Goal: Task Accomplishment & Management: Complete application form

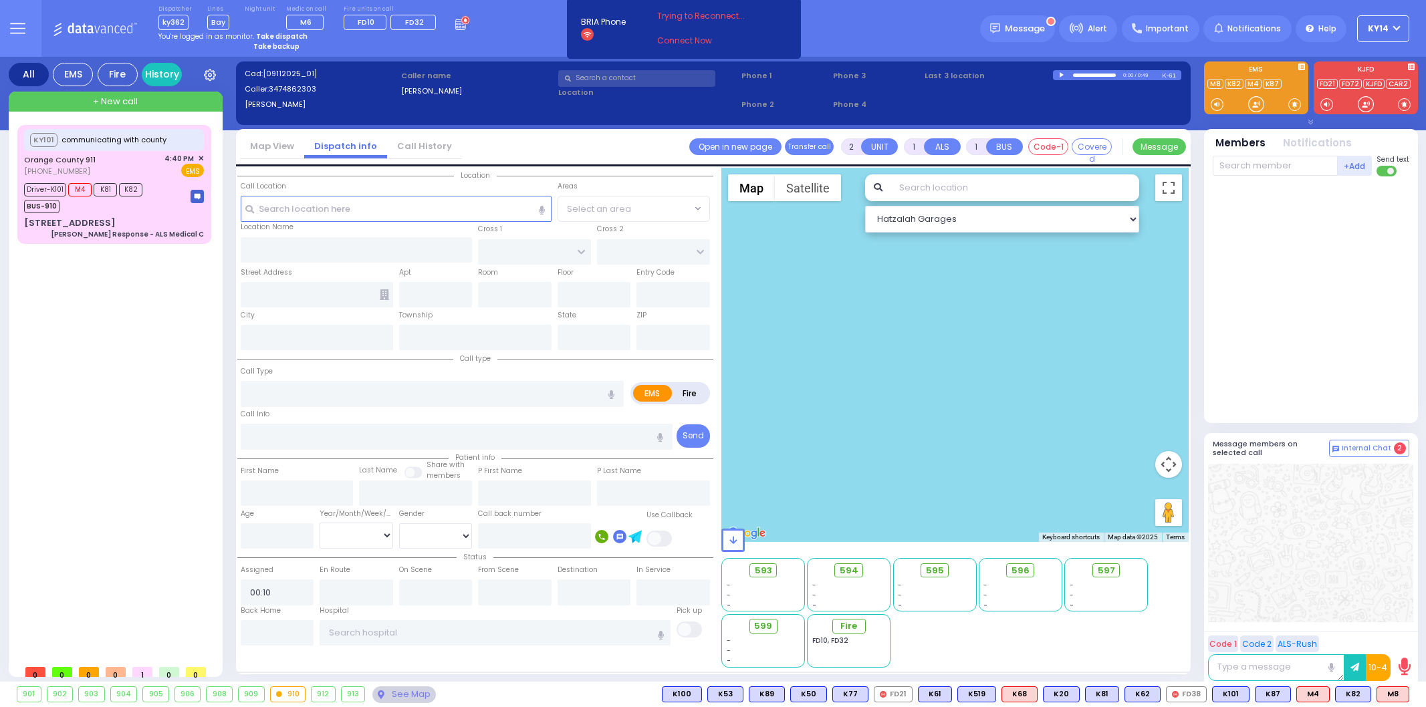
select select
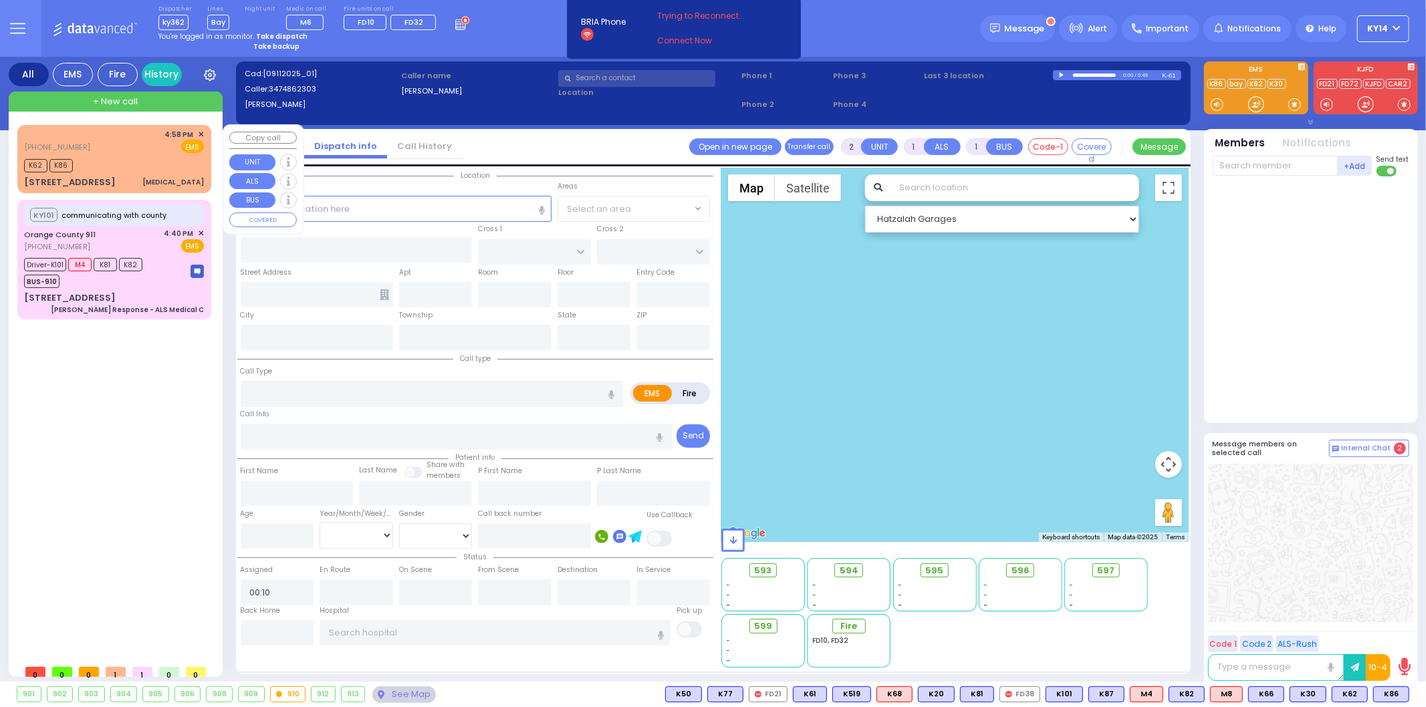
click at [124, 160] on div "K62 K86" at bounding box center [114, 164] width 180 height 17
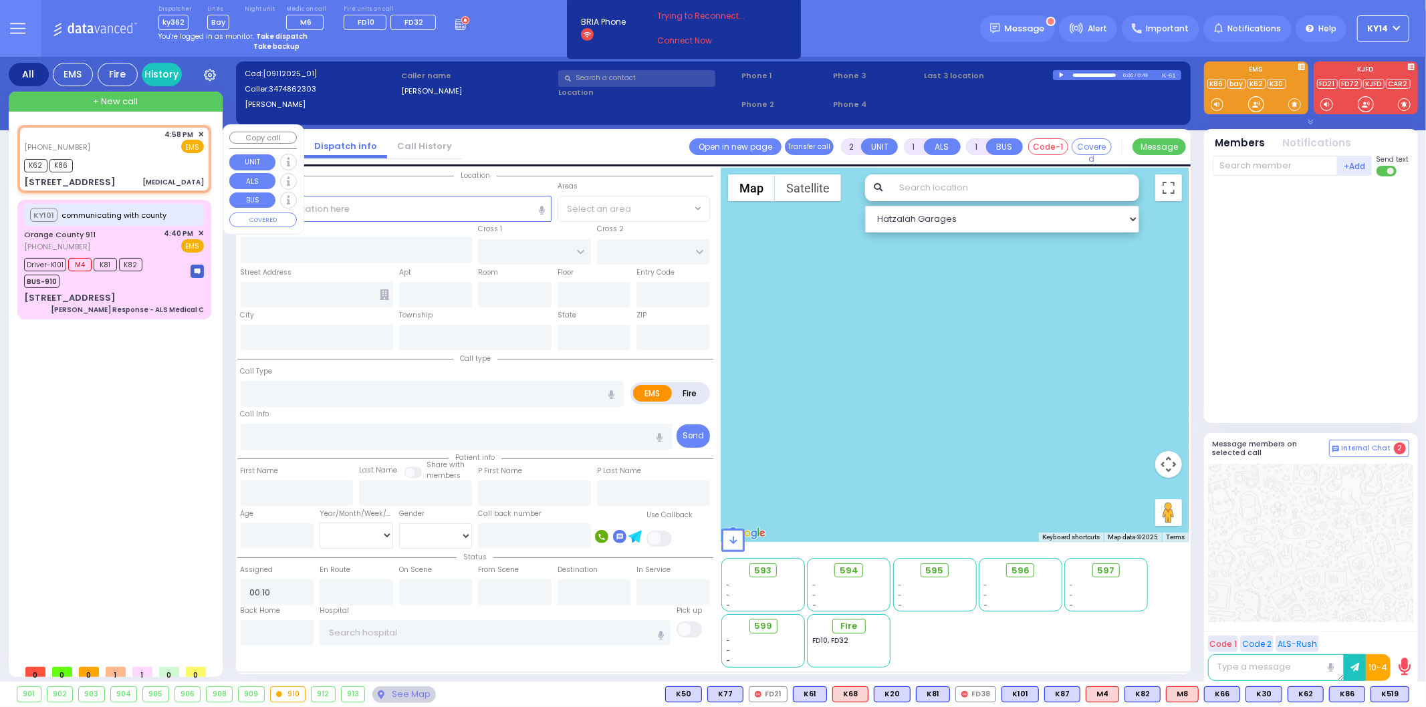
type input "0"
select select
type input "[MEDICAL_DATA]"
radio input "true"
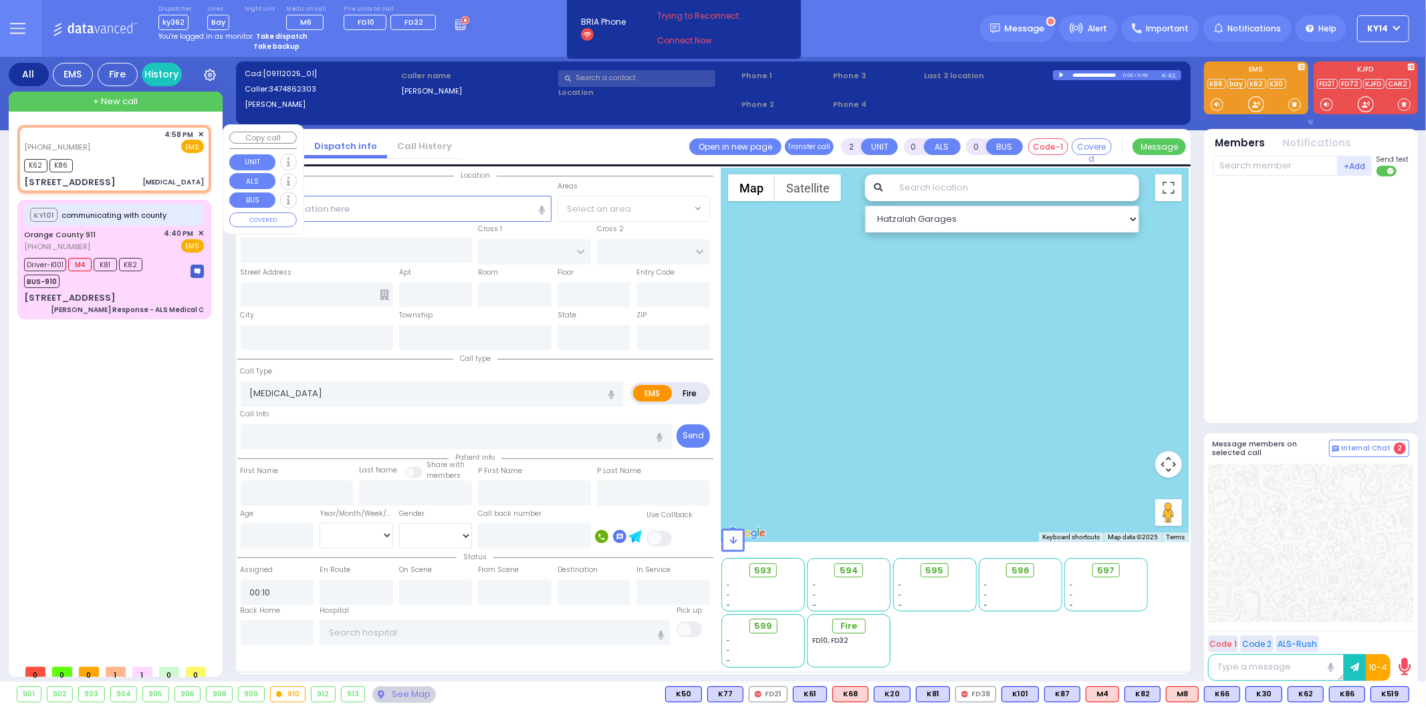
type input "2"
select select "Year"
select select "[DEMOGRAPHIC_DATA]"
type input "16:58"
type input "16:59"
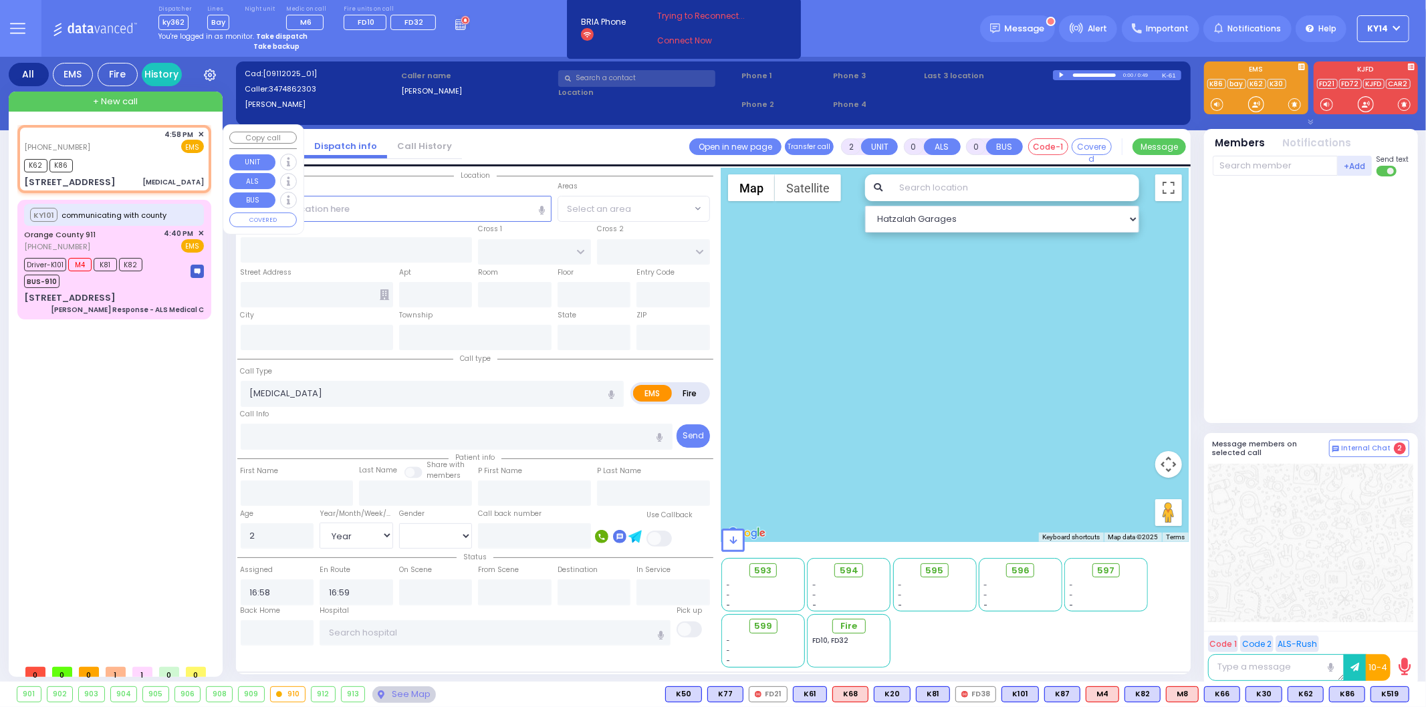
select select "Hatzalah Garages"
type input "[PERSON_NAME][GEOGRAPHIC_DATA]"
type input "[STREET_ADDRESS]"
type input "106"
type input "104"
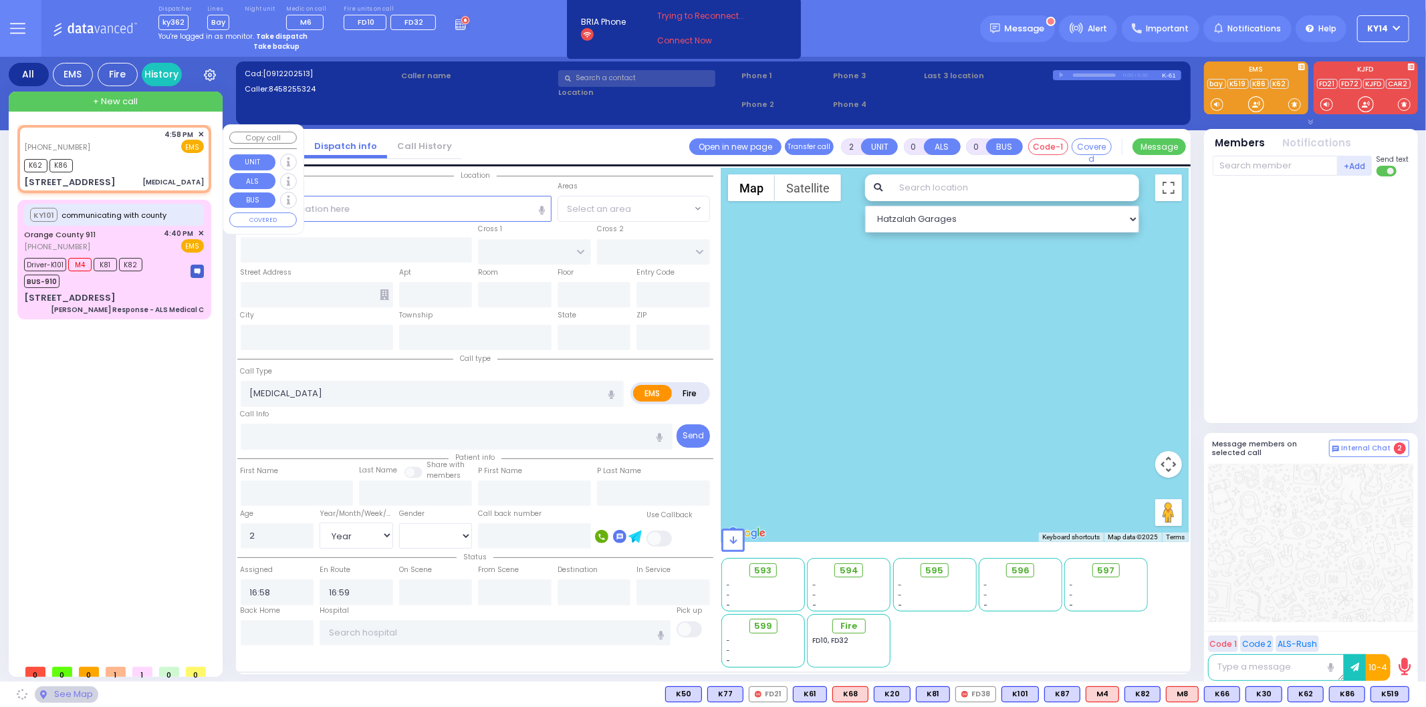
type input "Monroe"
type input "[US_STATE]"
type input "10950"
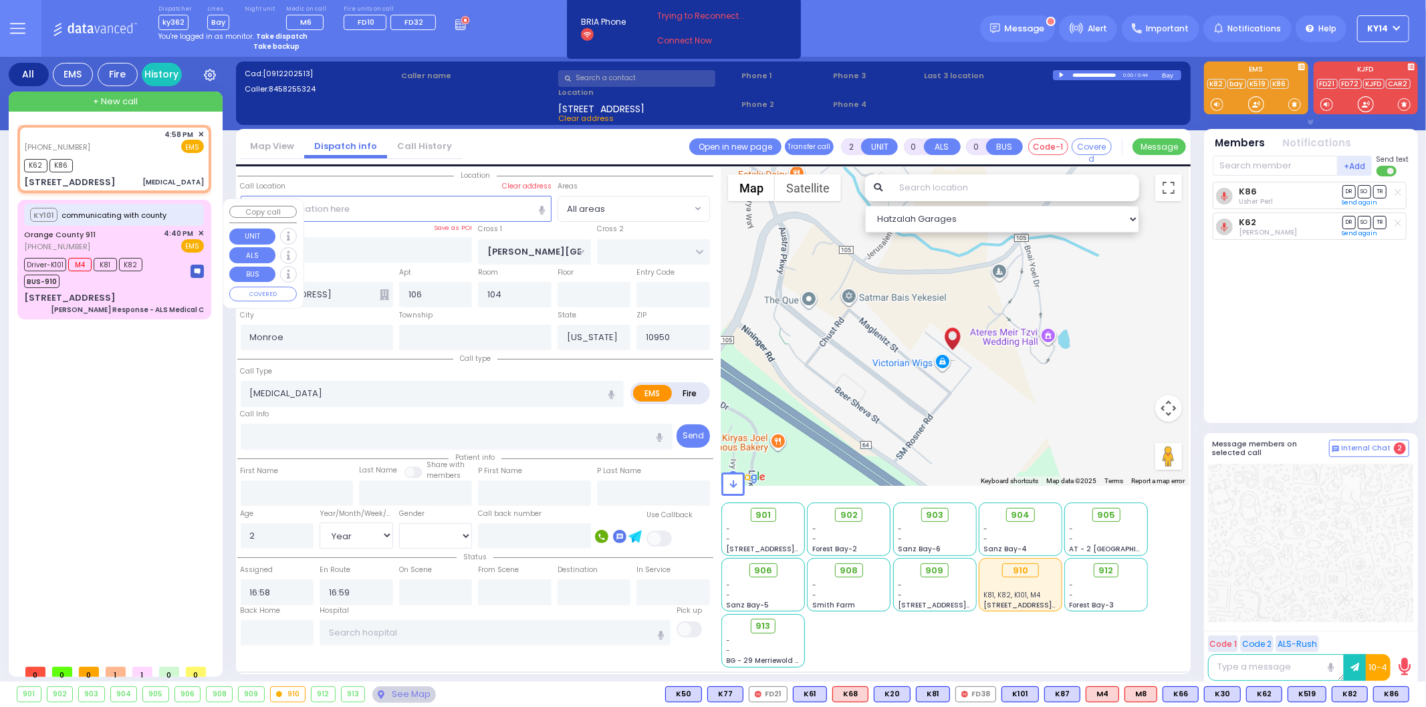
click at [157, 257] on div "Driver-K101 M4 K81 K82 BUS-910" at bounding box center [114, 271] width 180 height 33
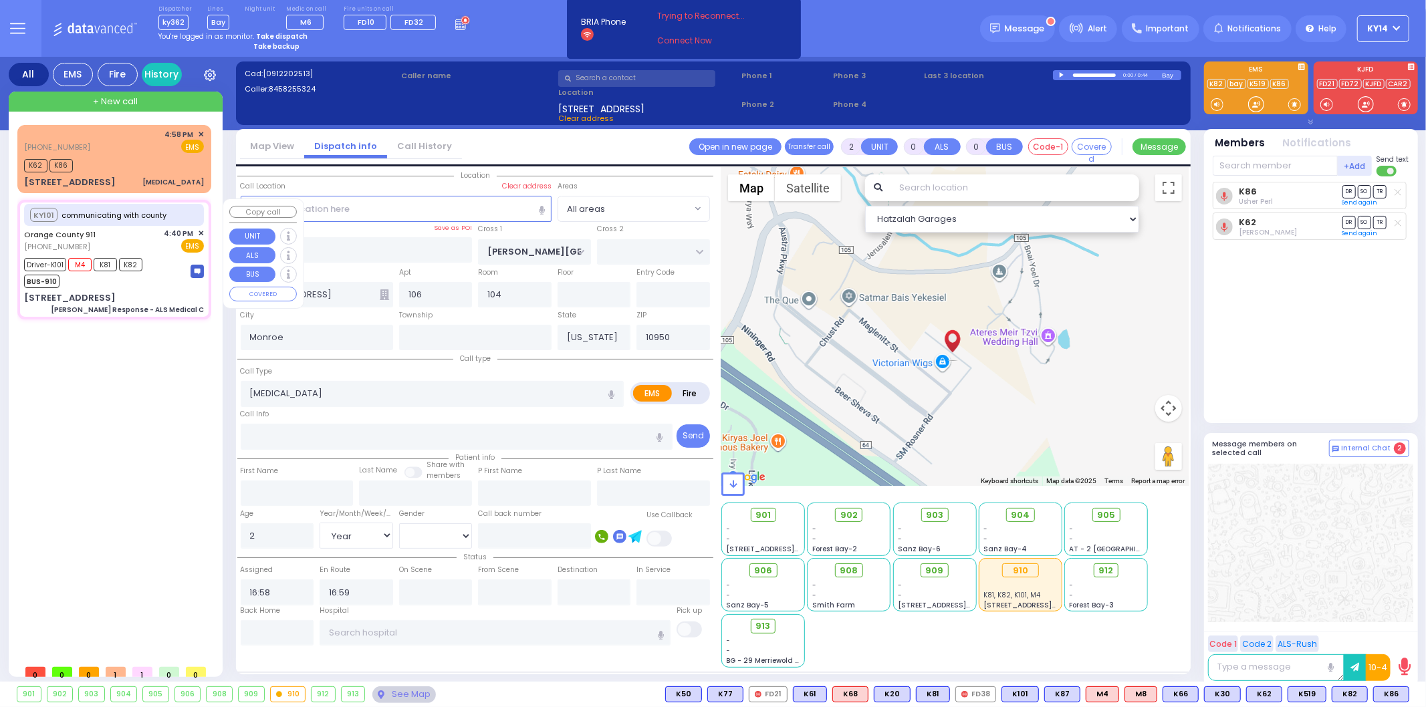
type input "6"
select select
type input "[PERSON_NAME] Response - ALS Medical C"
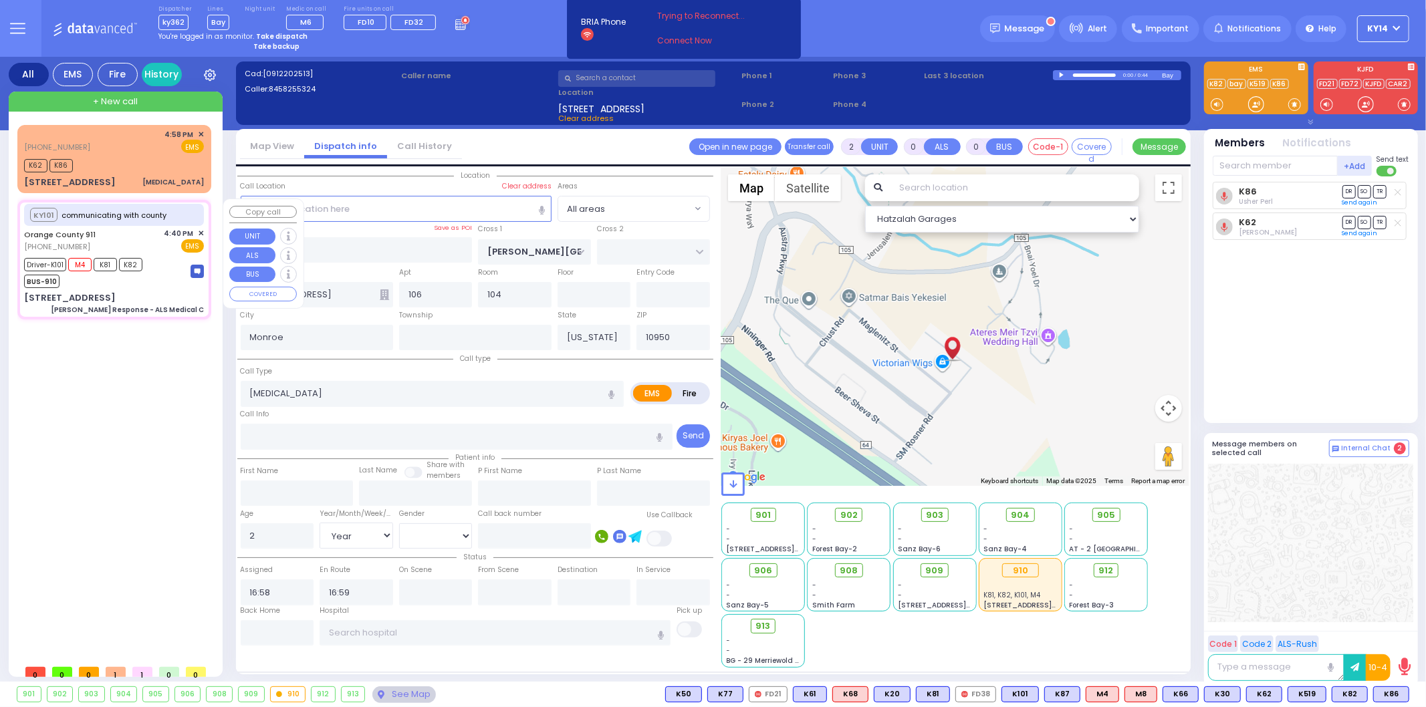
radio input "true"
type input "Nature: : Charlie Response - ALS Medical C Address: : [STREET_ADDRESS][GEOGRAPH…"
type input "[PERSON_NAME]"
type input "9"
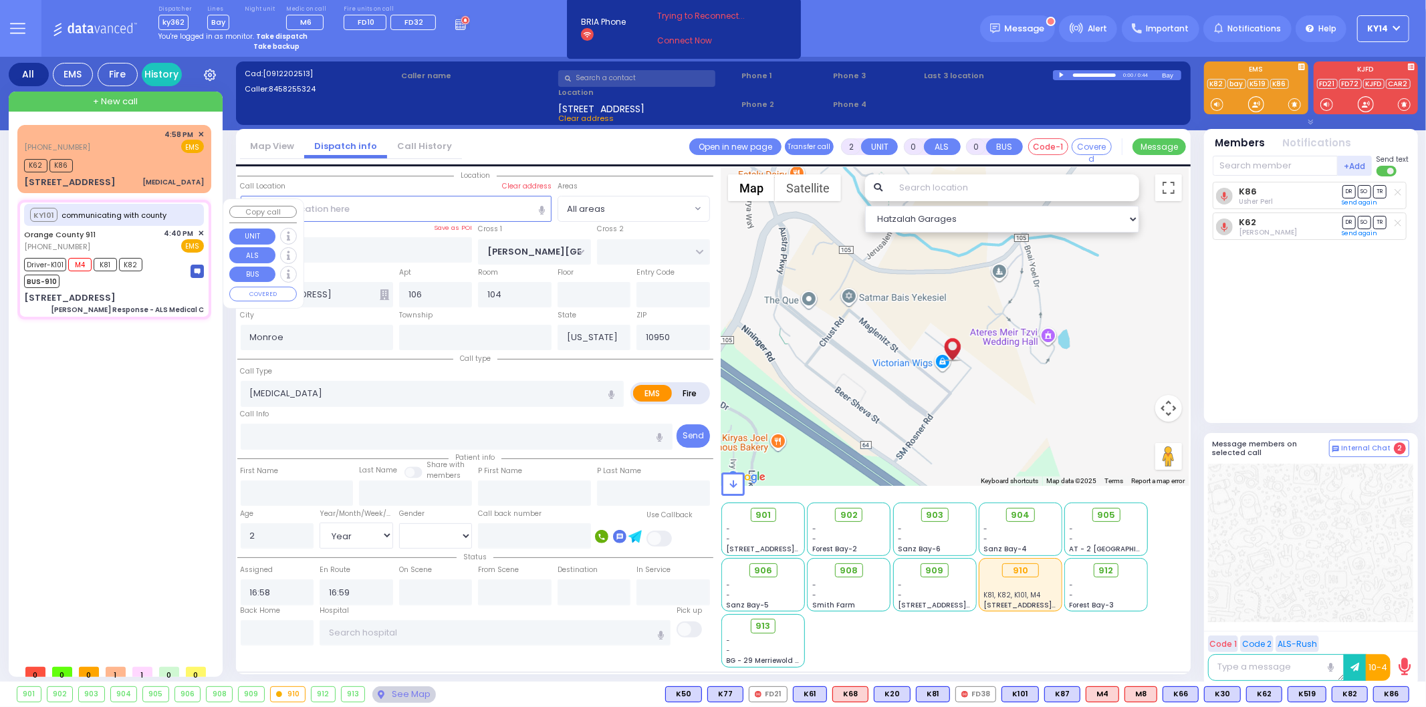
select select "Year"
select select "[DEMOGRAPHIC_DATA]"
type input "16:41"
type input "16:52"
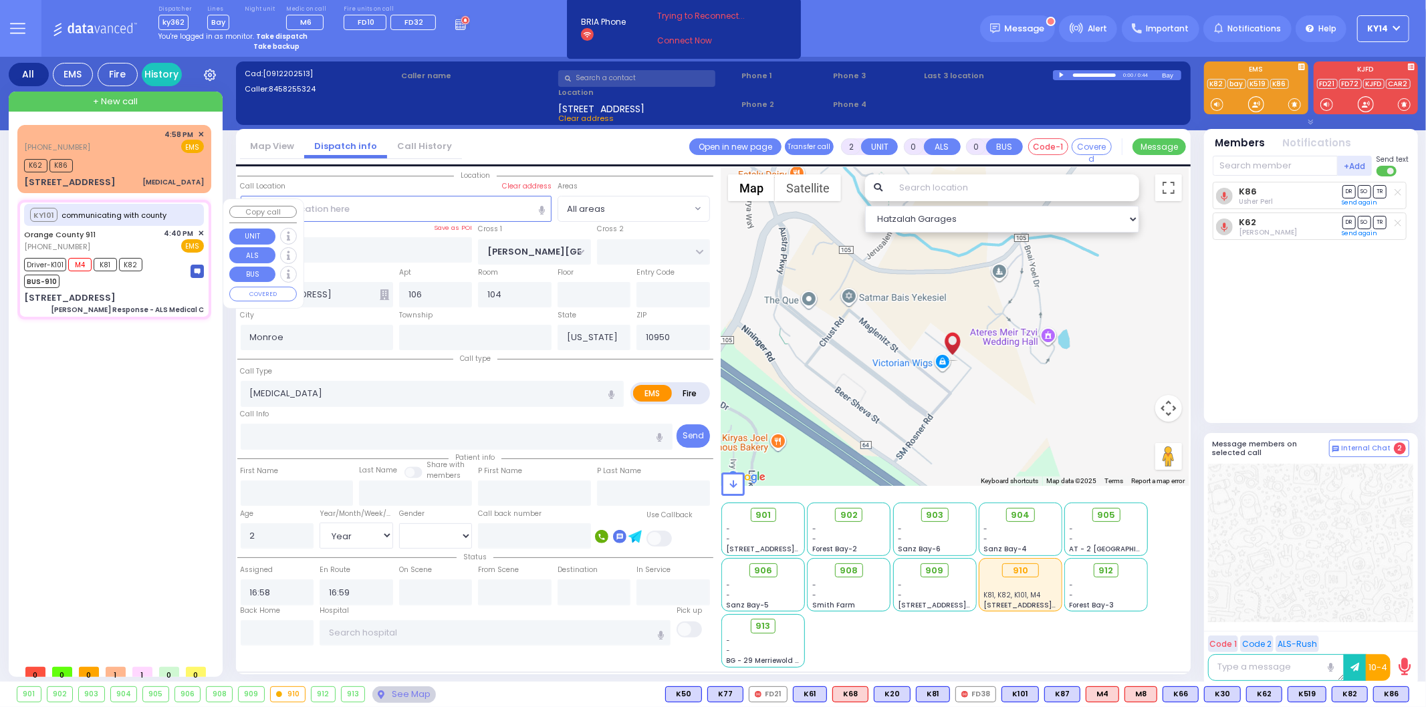
type input "[GEOGRAPHIC_DATA] [STREET_ADDRESS]"
type input "[STREET_ADDRESS]"
type input "10918"
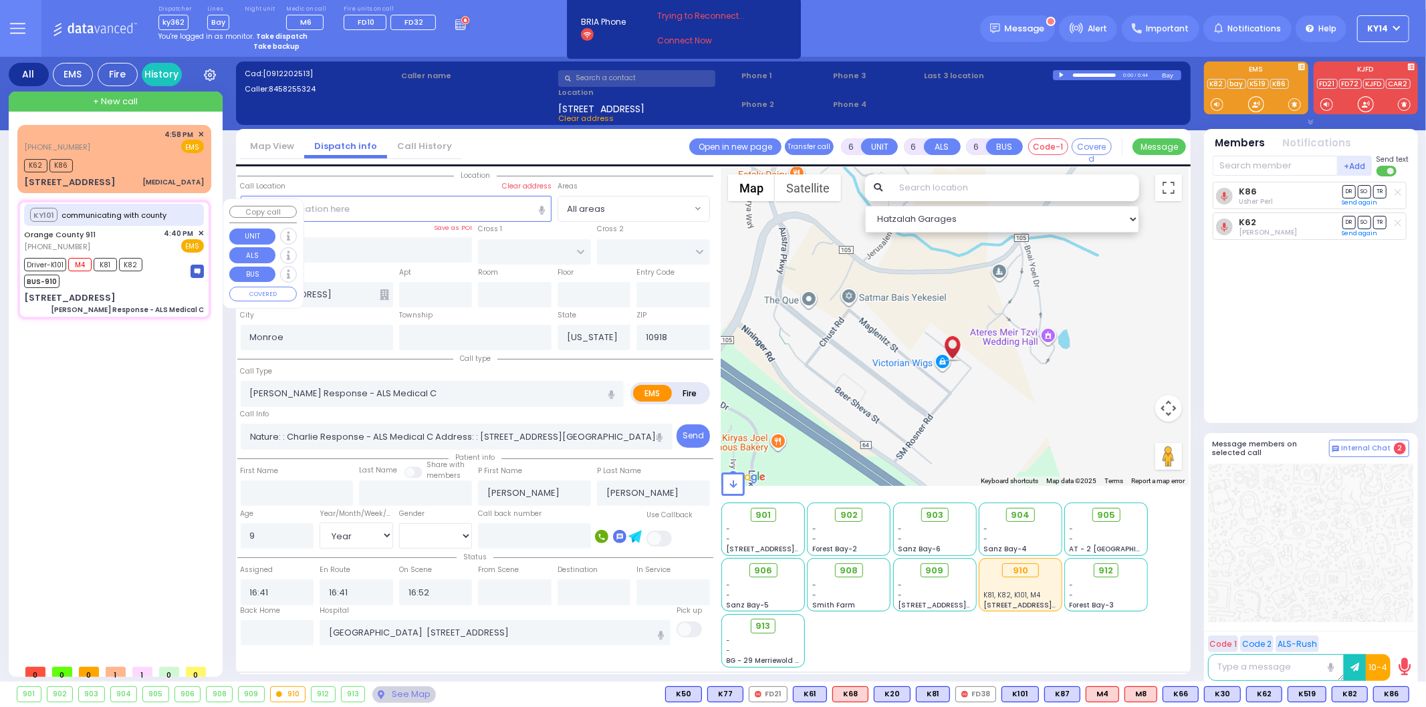
select select "Hatzalah Garages"
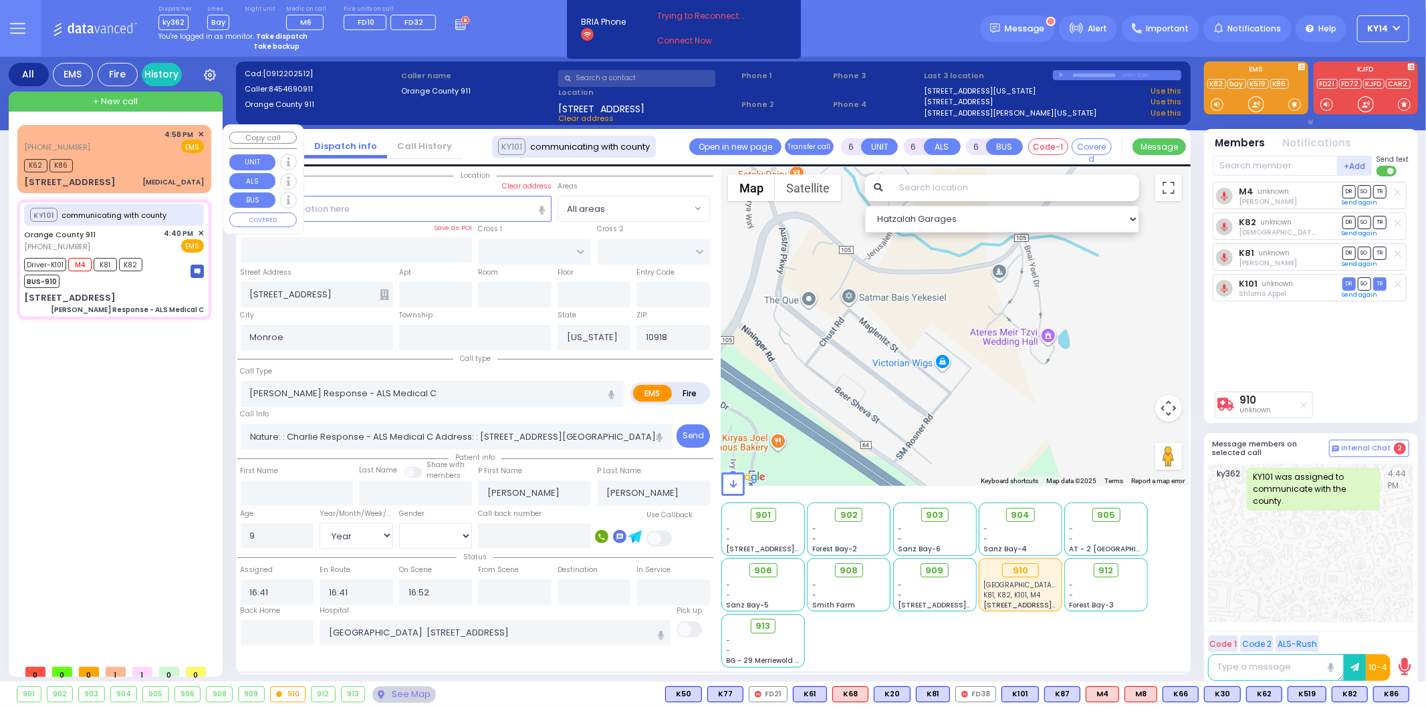
click at [134, 139] on div "[PHONE_NUMBER] 4:58 PM ✕ EMS" at bounding box center [114, 141] width 180 height 25
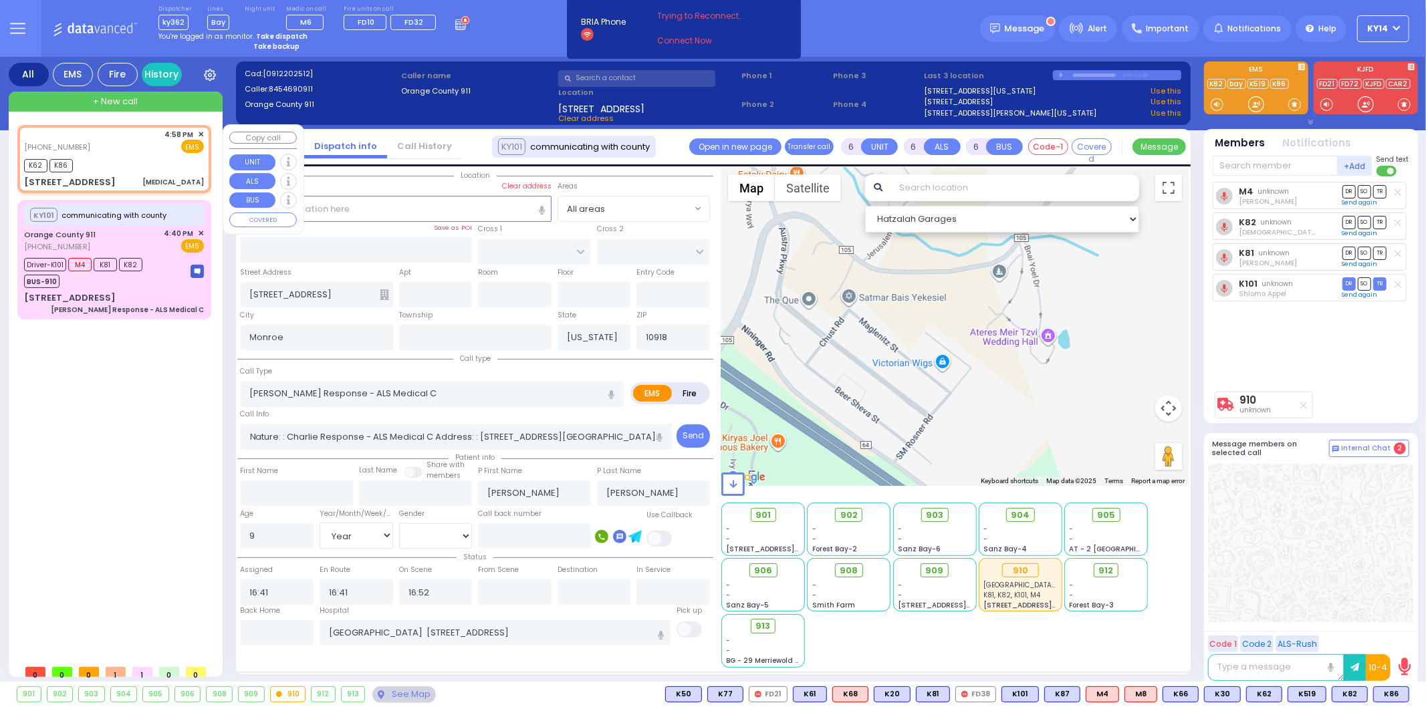
type input "2"
type input "0"
select select
type input "[MEDICAL_DATA]"
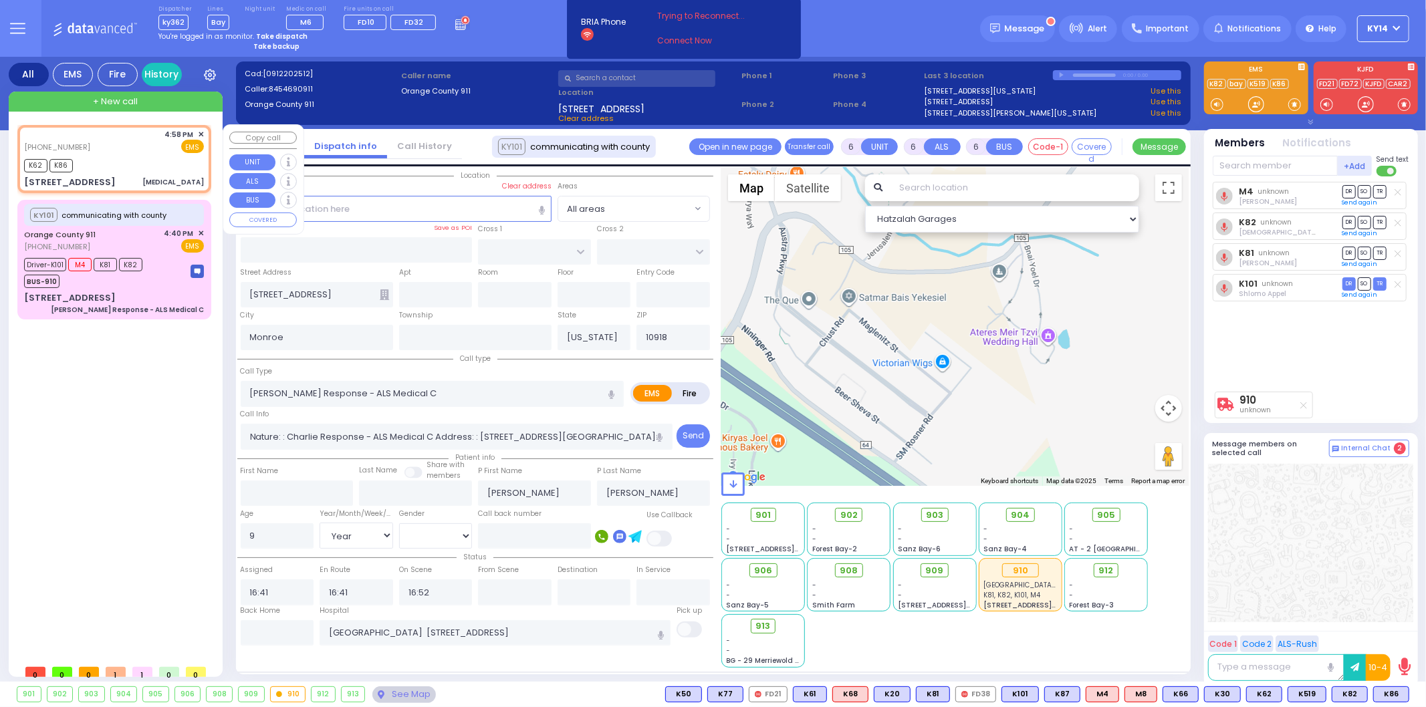
radio input "true"
type input "2"
select select "Year"
select select "[DEMOGRAPHIC_DATA]"
type input "16:58"
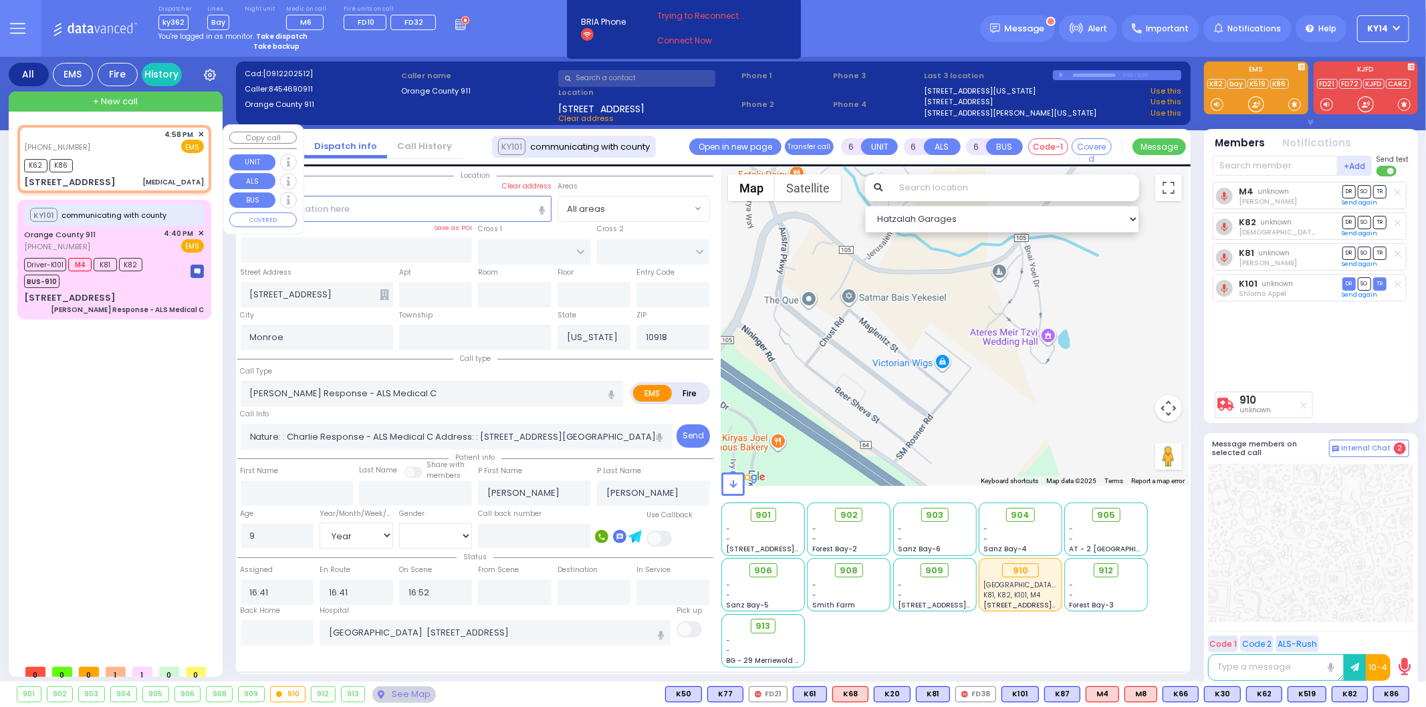
type input "16:59"
type input "[PERSON_NAME][GEOGRAPHIC_DATA]"
type input "[STREET_ADDRESS]"
type input "106"
type input "104"
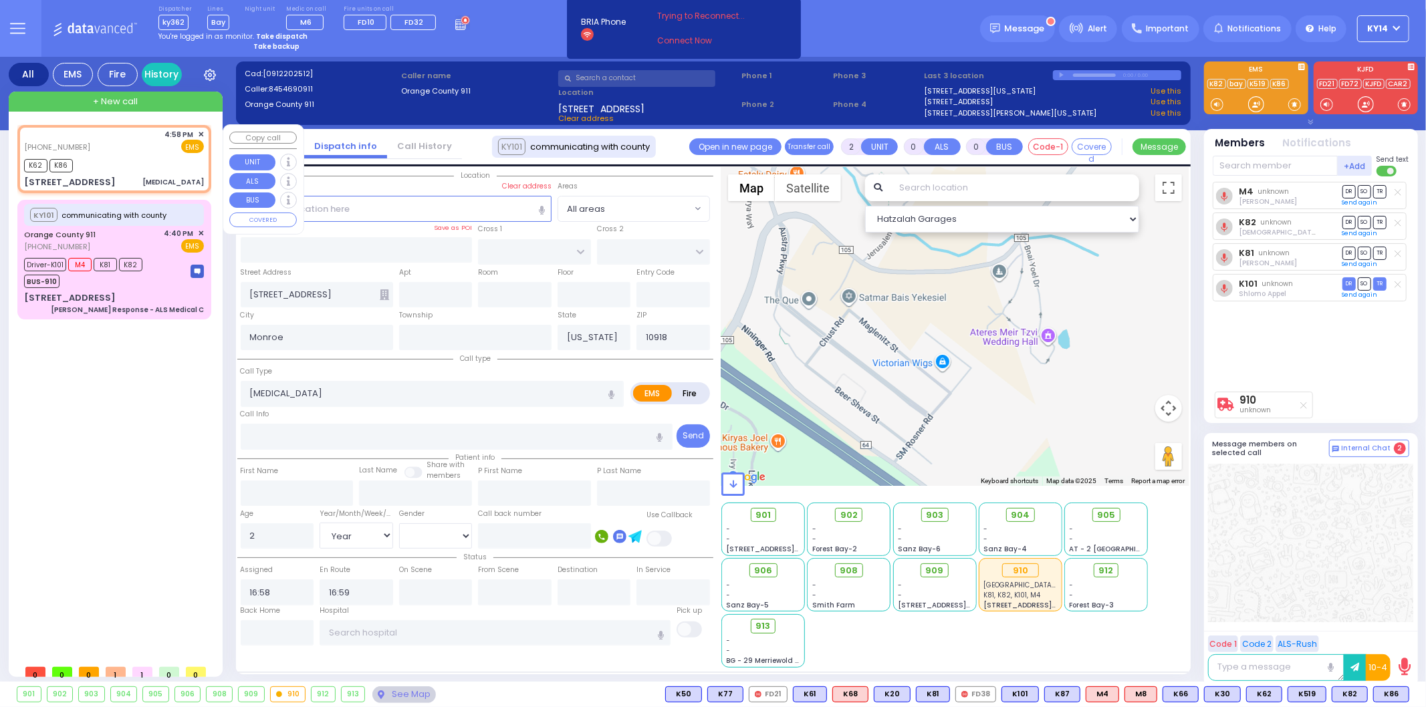
type input "10950"
select select "Hatzalah Garages"
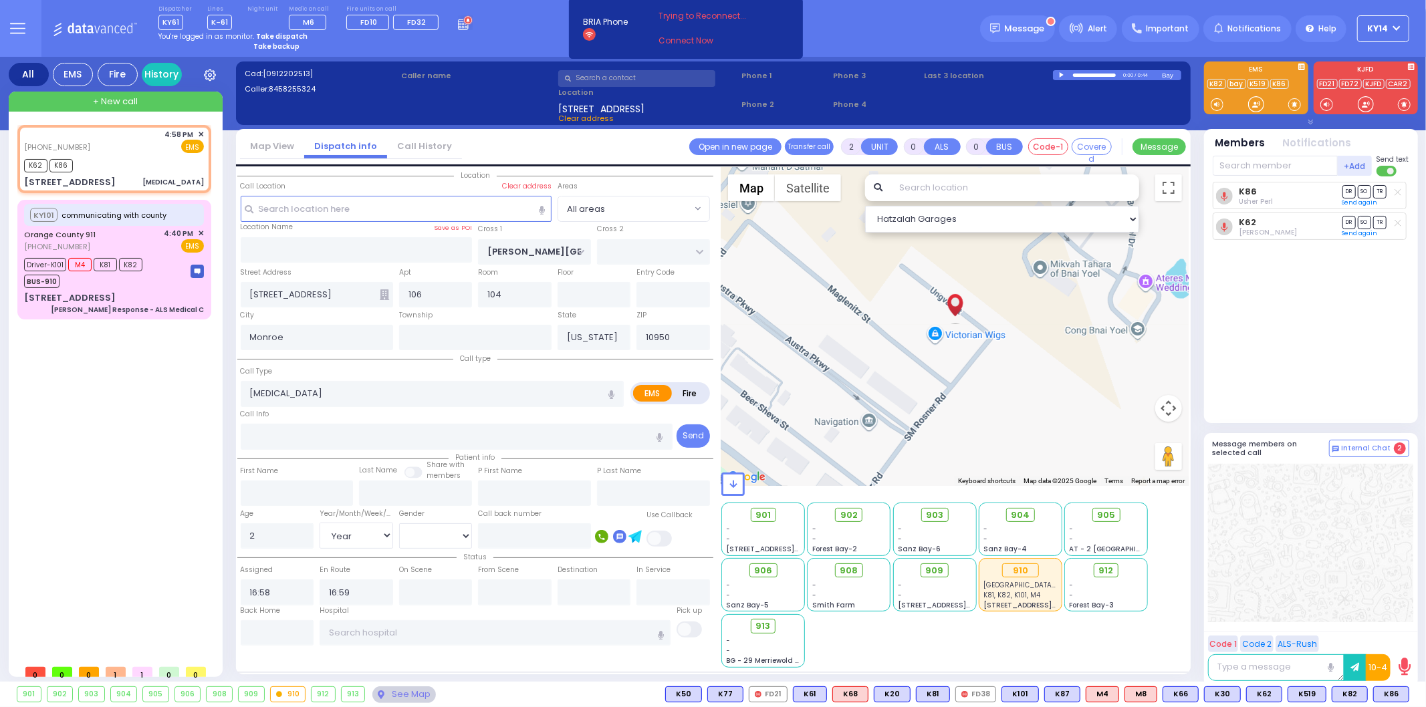
click at [138, 562] on div "[PHONE_NUMBER] 4:58 PM ✕" at bounding box center [116, 391] width 199 height 533
